Goal: Information Seeking & Learning: Learn about a topic

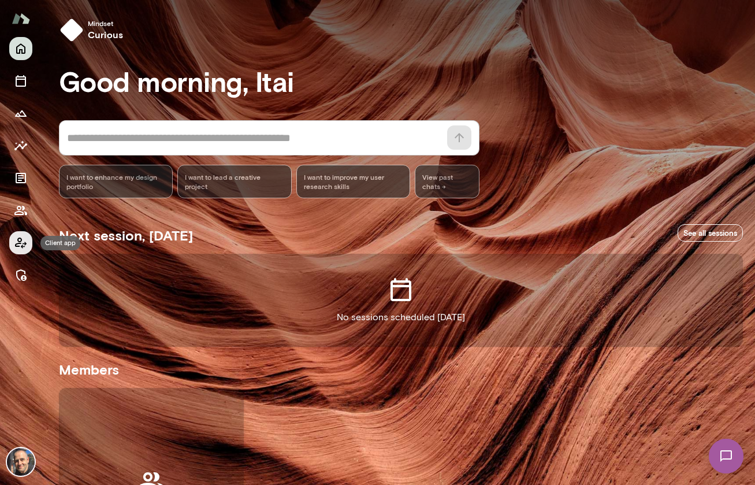
click at [18, 243] on icon "Client app" at bounding box center [21, 242] width 12 height 11
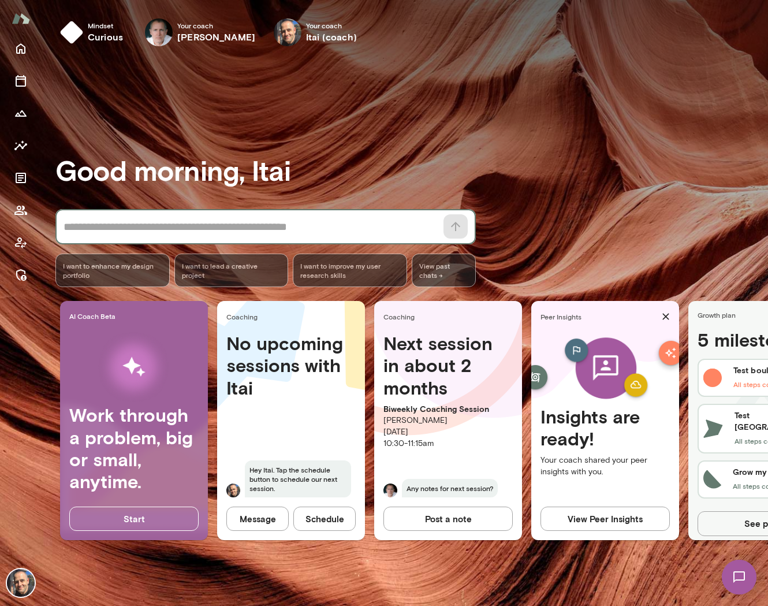
click at [292, 226] on textarea at bounding box center [250, 227] width 373 height 16
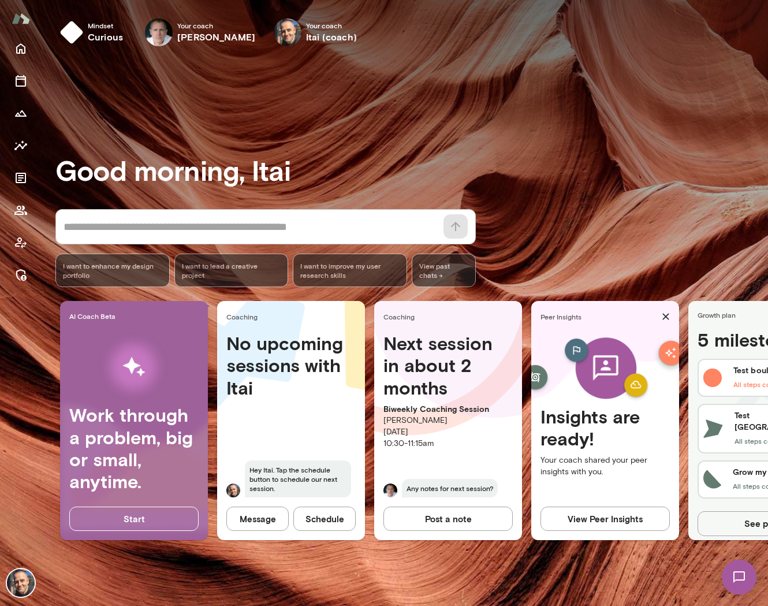
click at [225, 275] on span "I want to lead a creative project" at bounding box center [231, 270] width 99 height 18
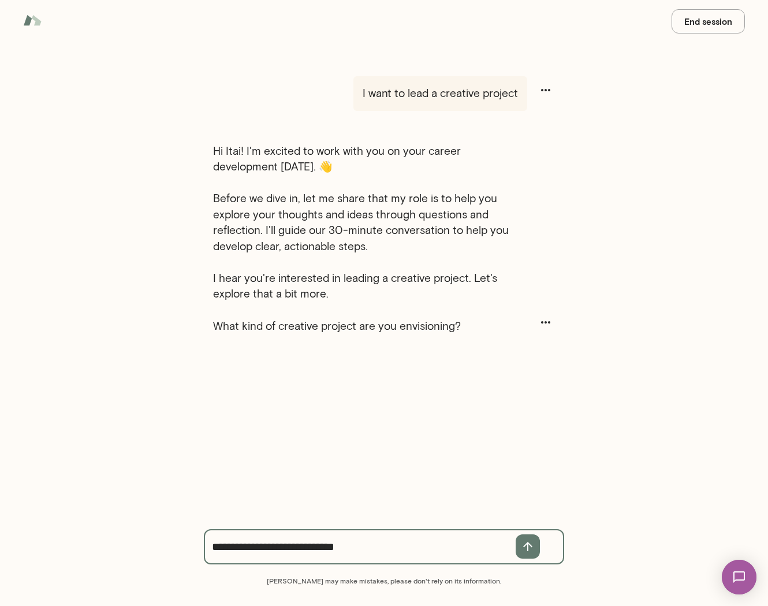
type textarea "**********"
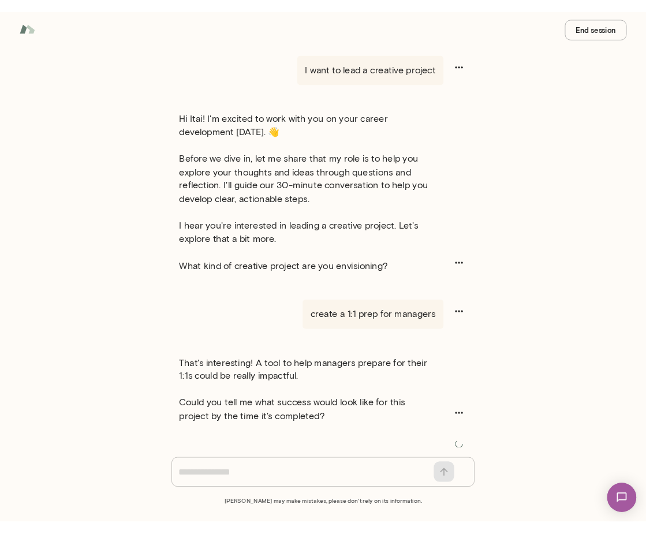
scroll to position [16, 0]
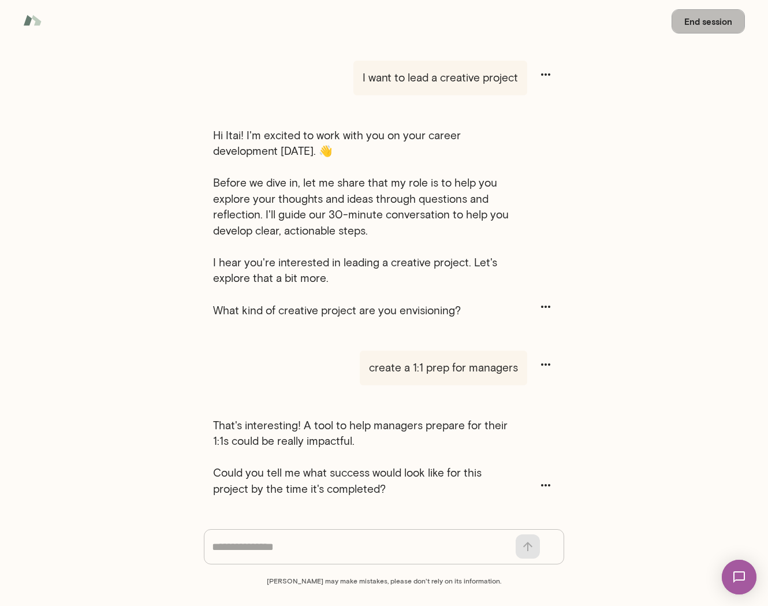
click at [691, 14] on button "End session" at bounding box center [708, 21] width 73 height 24
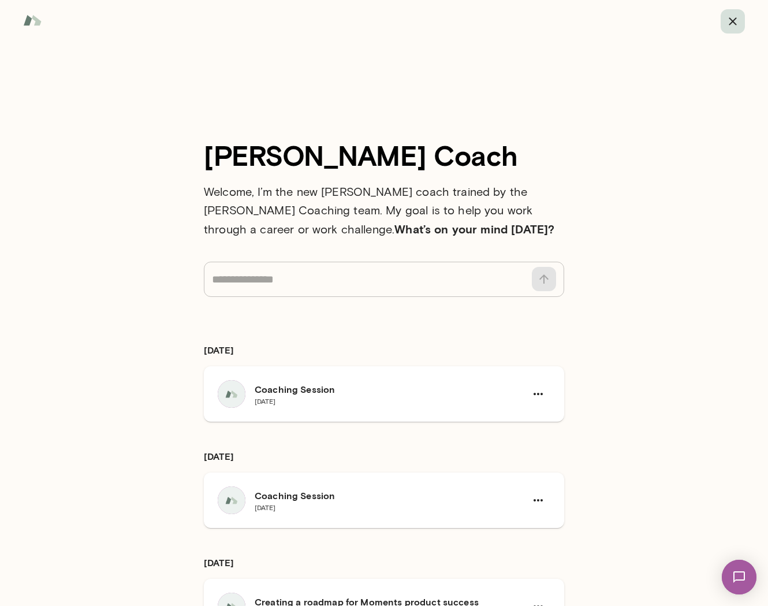
click at [730, 21] on icon "button" at bounding box center [733, 21] width 14 height 14
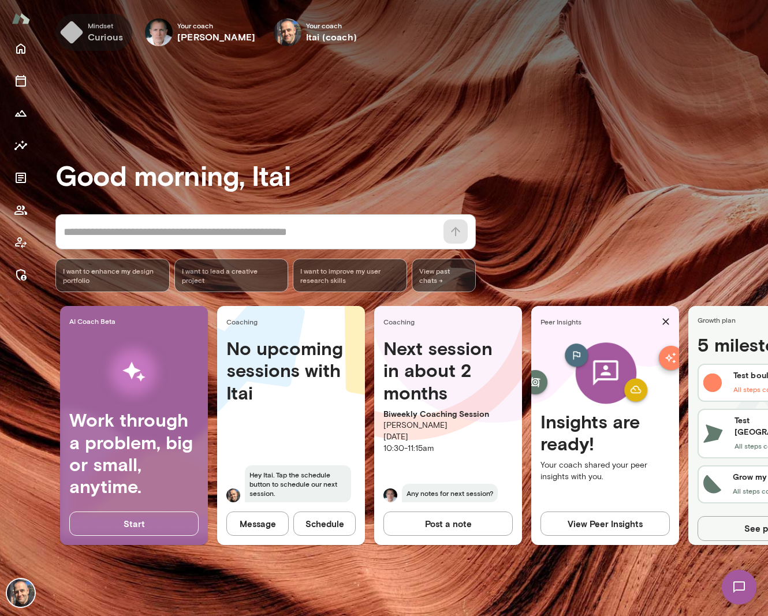
click at [88, 28] on span "Mindset" at bounding box center [105, 25] width 35 height 9
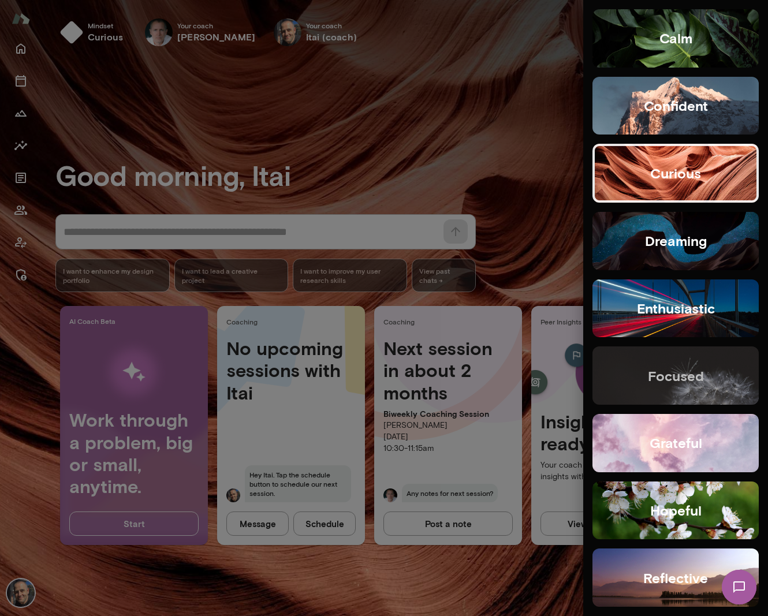
click at [662, 378] on h5 "focused" at bounding box center [676, 376] width 56 height 18
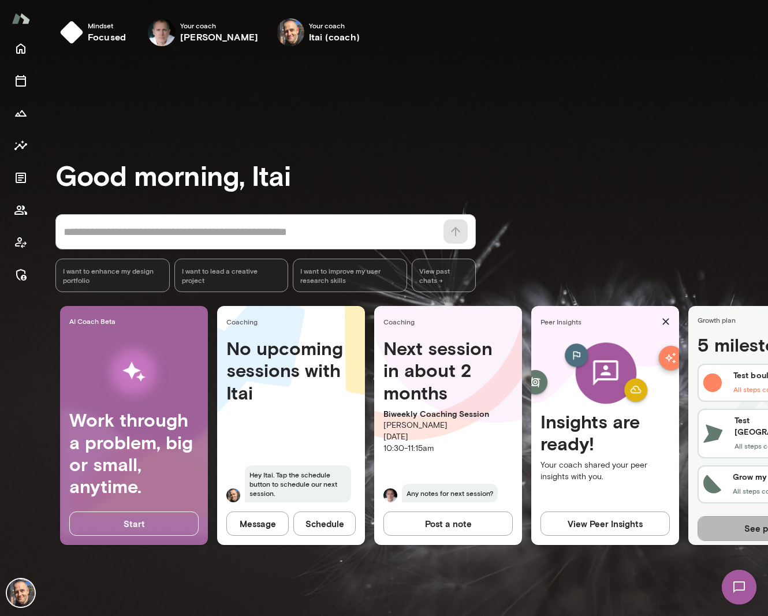
click at [738, 525] on button "See plan" at bounding box center [762, 528] width 129 height 24
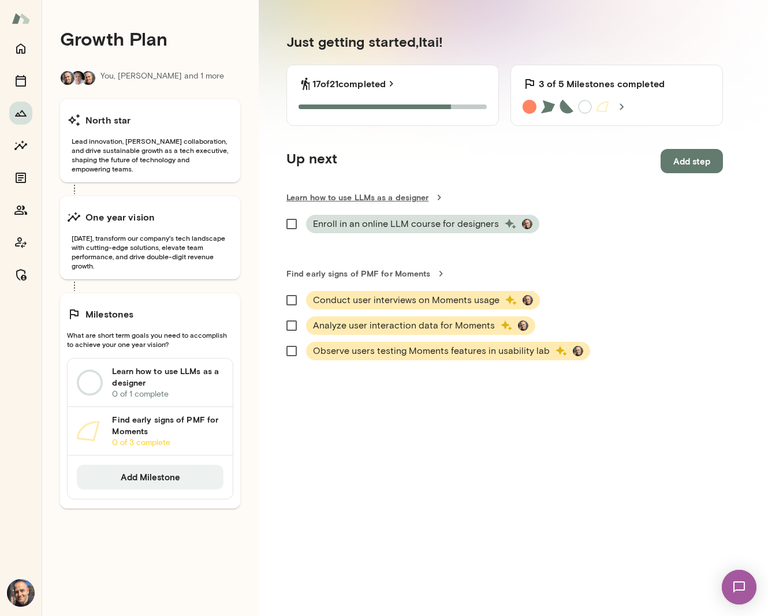
click at [391, 196] on link "Learn how to use LLMs as a designer" at bounding box center [504, 198] width 437 height 12
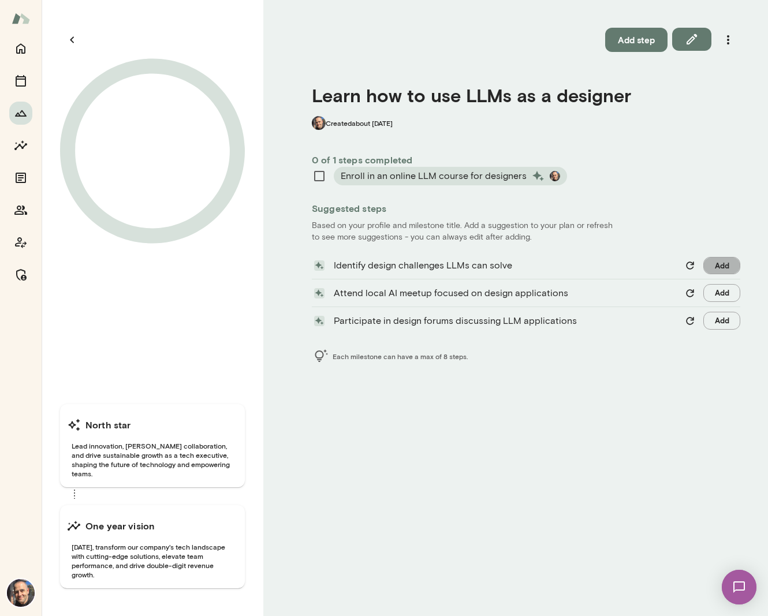
click at [733, 266] on button "Add" at bounding box center [721, 266] width 37 height 18
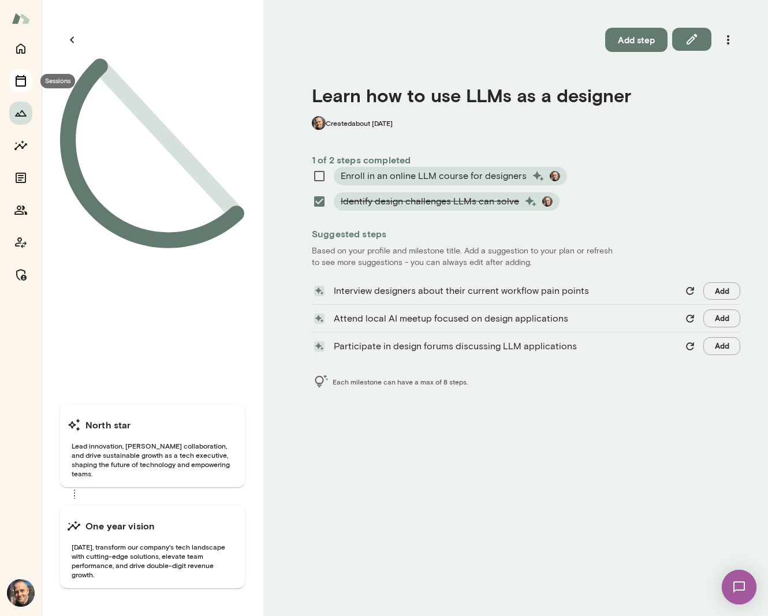
click at [24, 83] on icon "Sessions" at bounding box center [21, 81] width 14 height 14
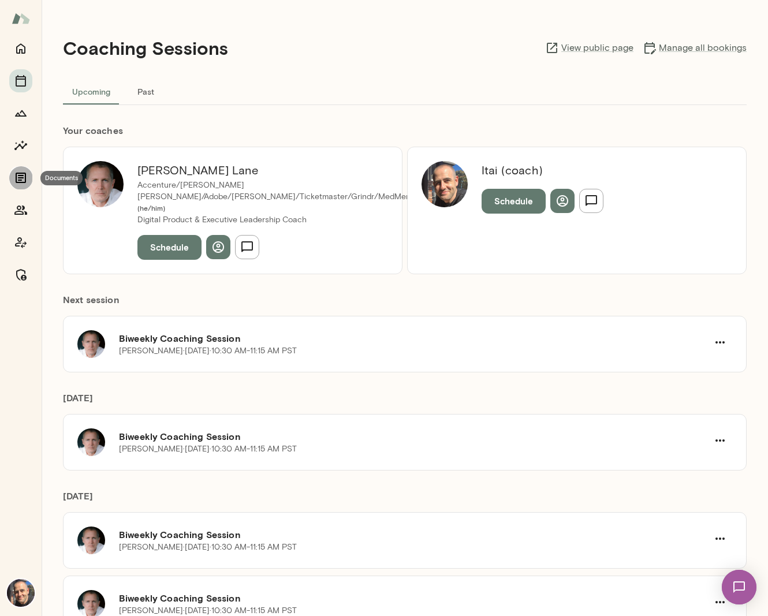
click at [21, 179] on icon "Documents" at bounding box center [21, 178] width 14 height 14
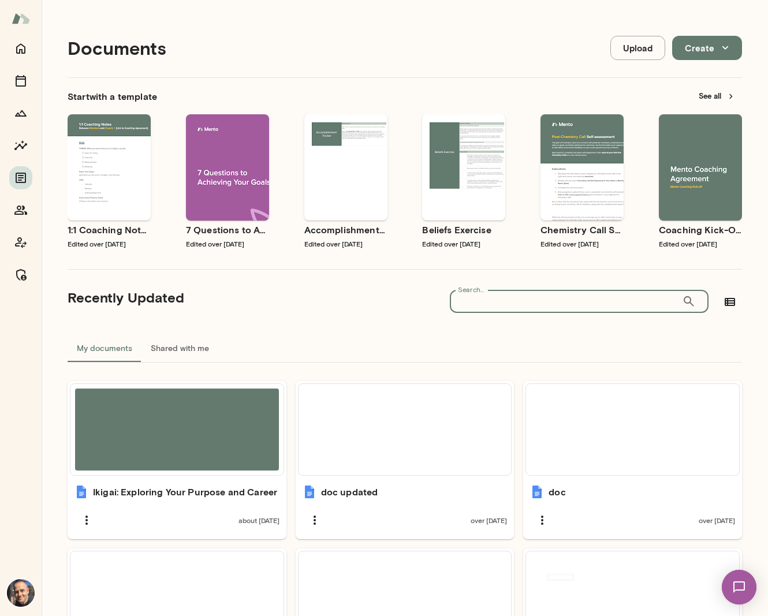
click at [539, 296] on input "Search..." at bounding box center [566, 301] width 232 height 23
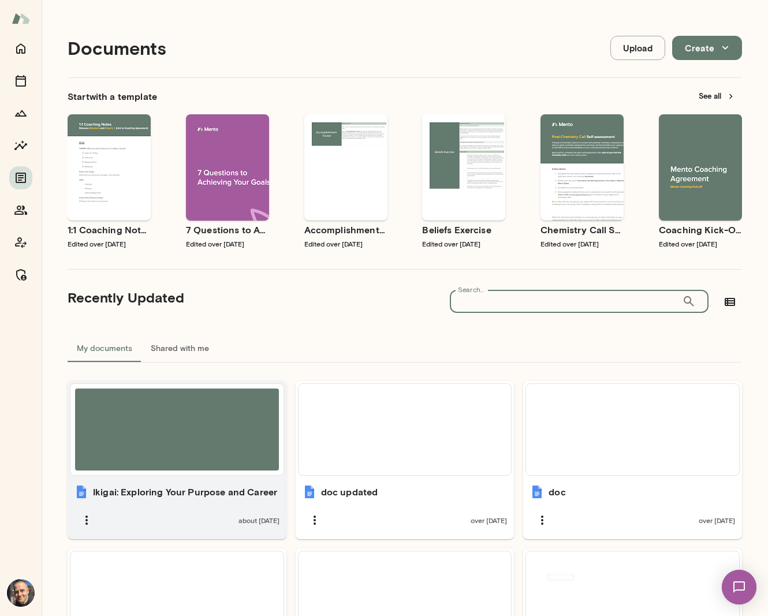
click at [138, 476] on div "Ikigai: Exploring Your Purpose and Career about [DATE]" at bounding box center [177, 460] width 219 height 158
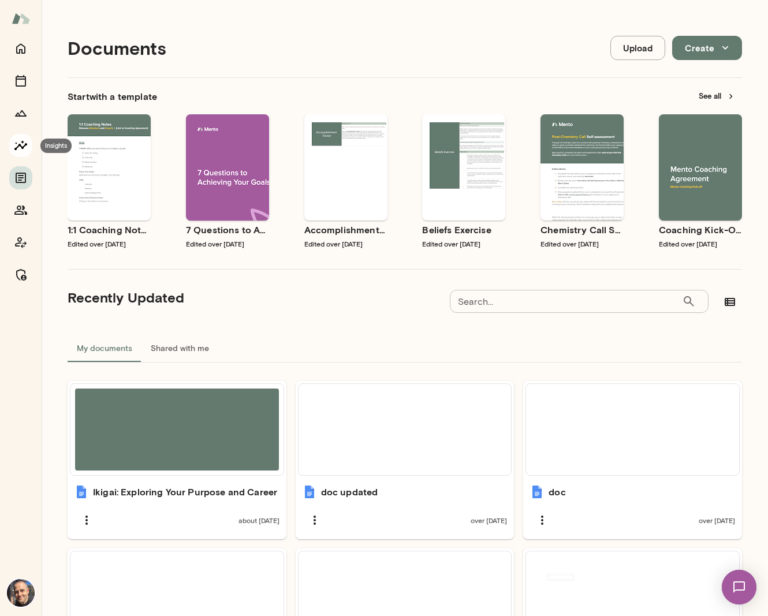
click at [17, 150] on icon "Insights" at bounding box center [21, 146] width 14 height 14
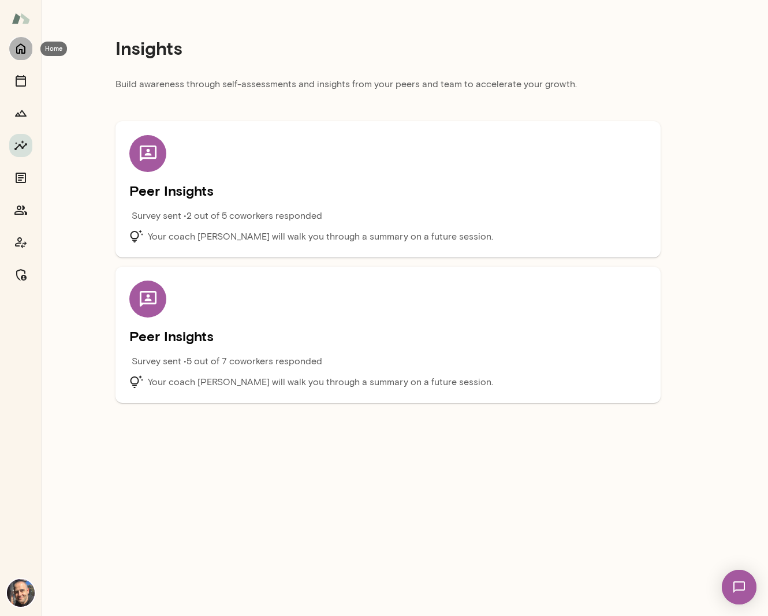
click at [21, 50] on icon "Home" at bounding box center [20, 49] width 9 height 10
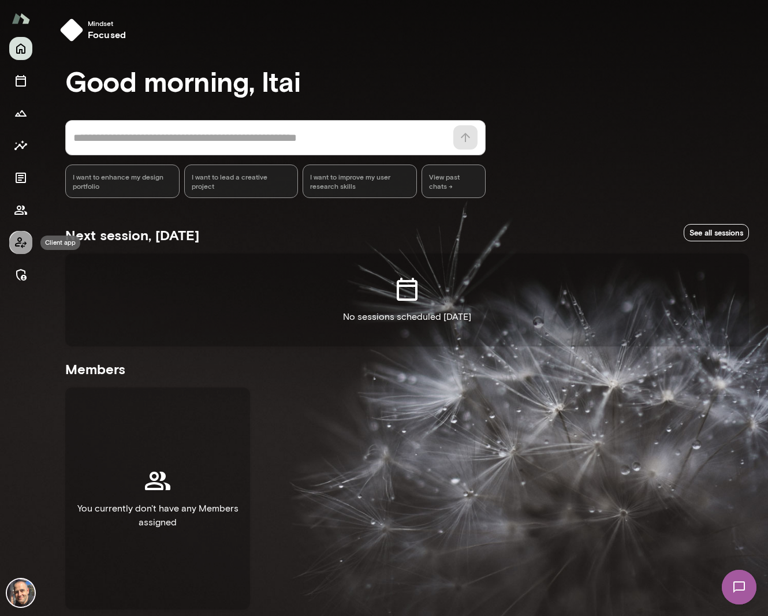
click at [16, 241] on icon "Client app" at bounding box center [21, 243] width 14 height 14
